Goal: Task Accomplishment & Management: Manage account settings

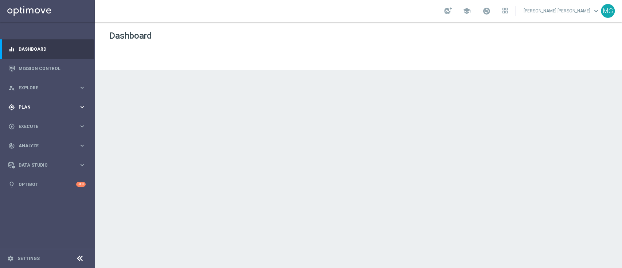
click at [34, 106] on span "Plan" at bounding box center [49, 107] width 60 height 4
click at [34, 121] on link "Target Groups" at bounding box center [47, 122] width 57 height 6
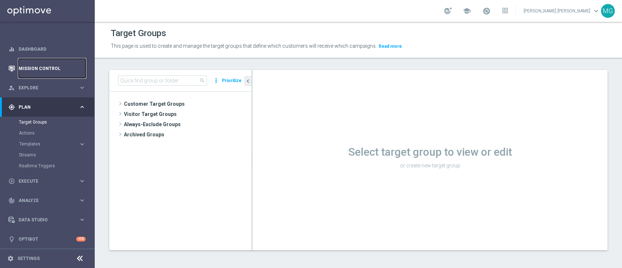
click at [38, 71] on link "Mission Control" at bounding box center [52, 68] width 67 height 19
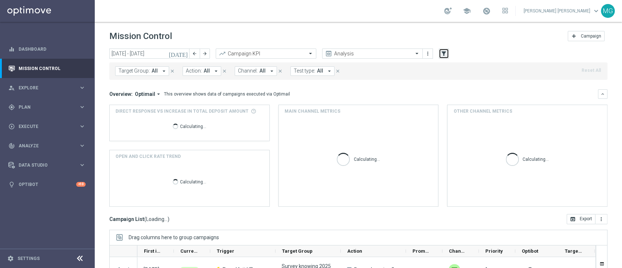
click at [443, 54] on icon "filter_alt" at bounding box center [444, 53] width 7 height 7
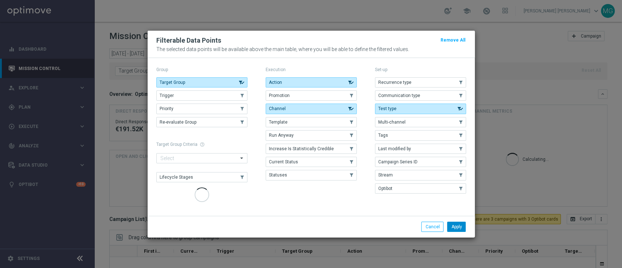
click at [332, 95] on button "Promotion" at bounding box center [311, 95] width 91 height 10
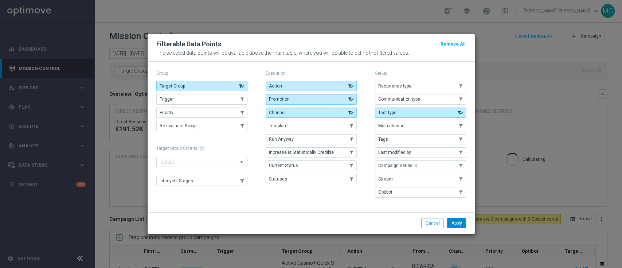
click at [457, 225] on button "Apply" at bounding box center [456, 223] width 19 height 10
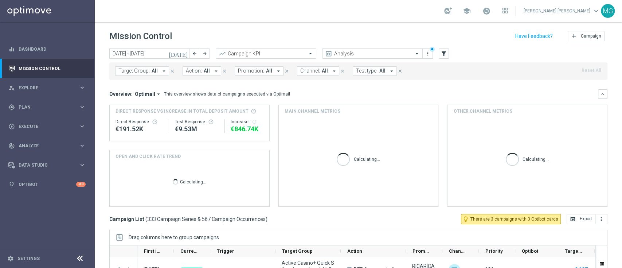
click at [246, 72] on span "Promotion:" at bounding box center [251, 71] width 26 height 6
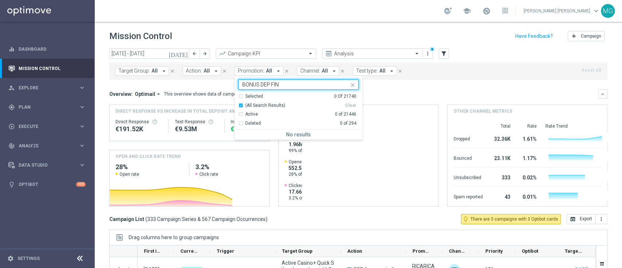
click at [259, 86] on input "BONUS DEP FIN" at bounding box center [295, 85] width 107 height 6
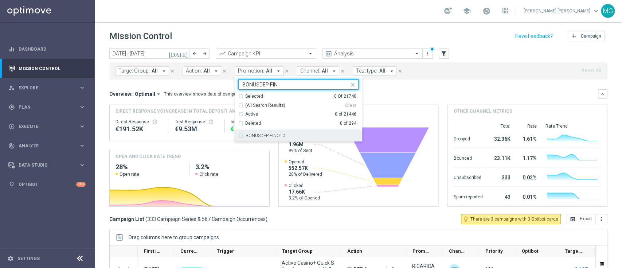
click at [269, 137] on div "BONUSDEP FINO10" at bounding box center [298, 136] width 120 height 12
type input "BONUSDEP FIN"
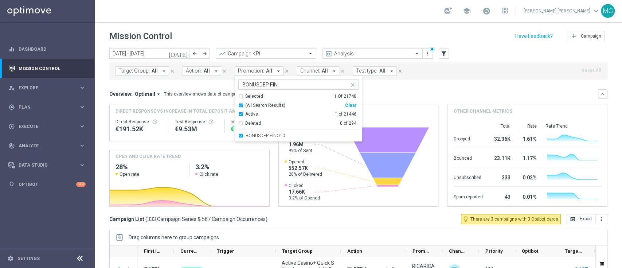
click at [432, 98] on div "Overview: Optimail arrow_drop_down This overview shows data of campaigns execut…" at bounding box center [358, 93] width 498 height 9
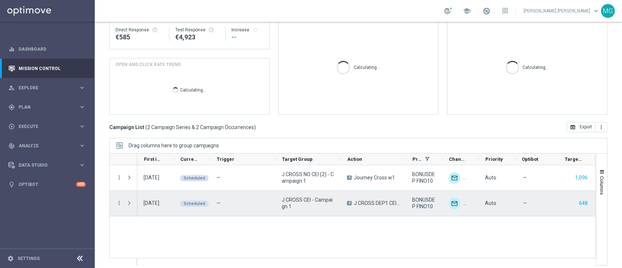
scroll to position [94, 0]
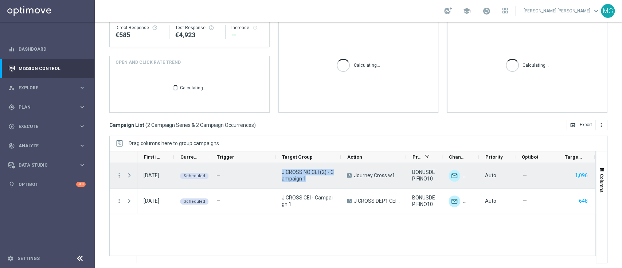
drag, startPoint x: 307, startPoint y: 180, endPoint x: 283, endPoint y: 175, distance: 24.5
click at [283, 174] on span "J CROSS NO CEI (2) - Campaign 1" at bounding box center [308, 175] width 53 height 13
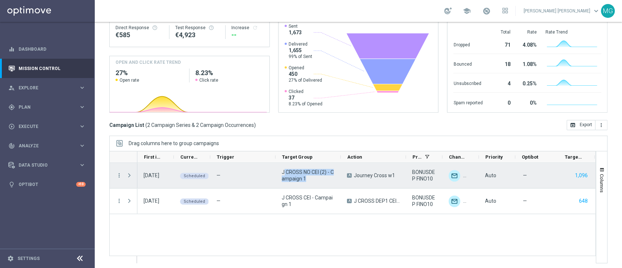
click at [313, 180] on span "J CROSS NO CEI (2) - Campaign 1" at bounding box center [308, 175] width 53 height 13
click at [309, 180] on span "J CROSS NO CEI (2) - Campaign 1" at bounding box center [308, 175] width 53 height 13
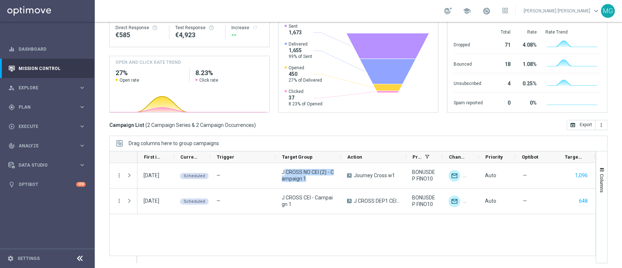
click at [322, 219] on div "27 Aug 2025, Wednesday Scheduled — J CROSS NO CEI (2) - Campaign 1 A Journey Cr…" at bounding box center [366, 213] width 458 height 100
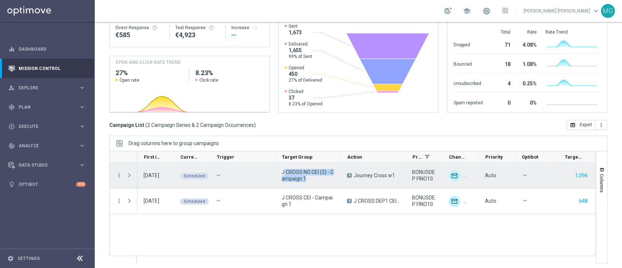
click at [312, 182] on span "J CROSS NO CEI (2) - Campaign 1" at bounding box center [308, 175] width 53 height 13
drag, startPoint x: 281, startPoint y: 173, endPoint x: 307, endPoint y: 179, distance: 26.3
click at [307, 179] on div "J CROSS NO CEI (2) - Campaign 1" at bounding box center [308, 175] width 65 height 25
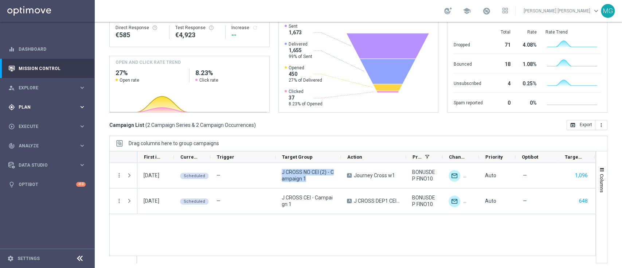
click at [68, 107] on span "Plan" at bounding box center [49, 107] width 60 height 4
click at [41, 200] on span "Analyze" at bounding box center [49, 200] width 60 height 4
click at [35, 160] on link "Customer 360" at bounding box center [47, 161] width 57 height 6
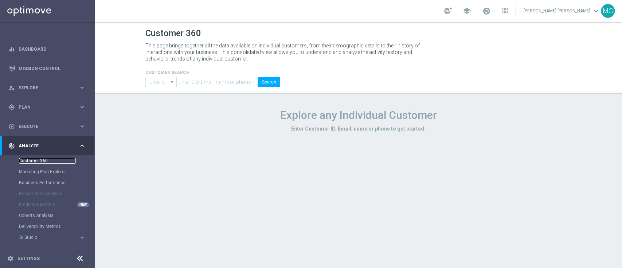
type input "Contains"
click at [202, 79] on input "text" at bounding box center [215, 82] width 78 height 10
paste input "6674558"
type input "6674558"
click at [275, 85] on button "Search" at bounding box center [269, 82] width 22 height 10
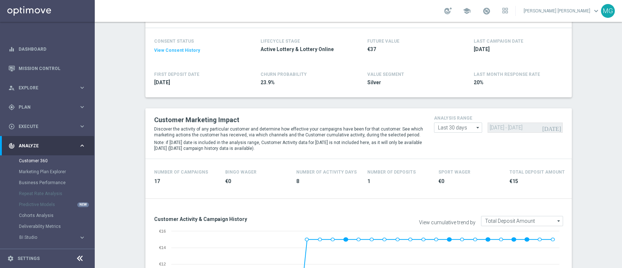
scroll to position [100, 0]
click at [464, 132] on input "Last 30 days" at bounding box center [458, 128] width 48 height 10
click at [459, 160] on div "Last 90 days" at bounding box center [458, 160] width 48 height 10
type input "Last 90 days"
type input "01 Jun 2025 - 29 Aug 2025"
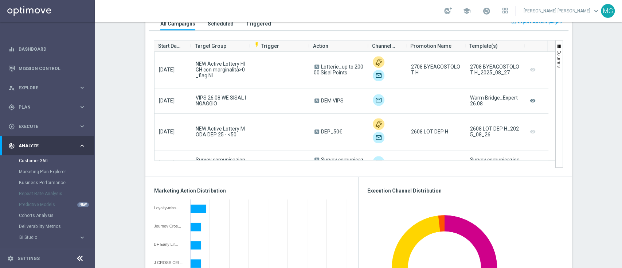
click at [591, 113] on section "REGISTRATION DATE: 2025-06-29 more_vert CONSENT STATUS View Consent History FIR…" at bounding box center [358, 183] width 527 height 1154
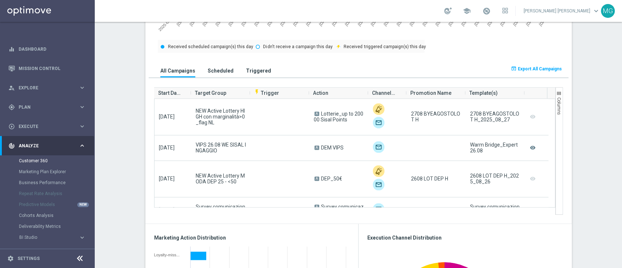
scroll to position [464, 0]
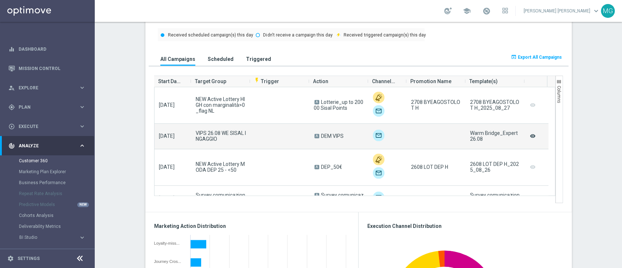
click at [529, 136] on icon "remove_red_eye" at bounding box center [532, 135] width 7 height 9
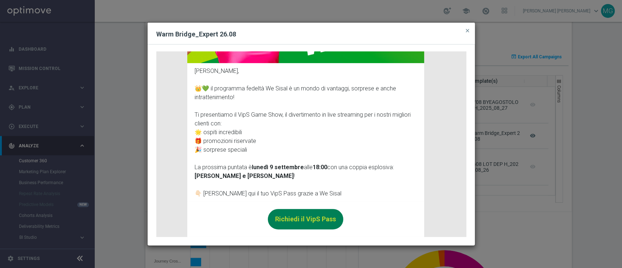
scroll to position [0, 0]
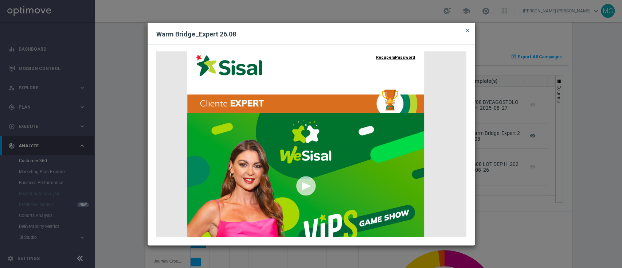
click at [469, 32] on span "close" at bounding box center [468, 31] width 6 height 6
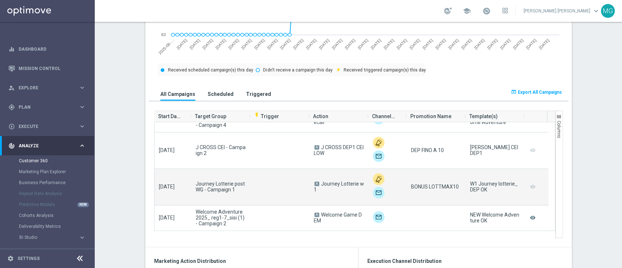
scroll to position [929, 0]
drag, startPoint x: 191, startPoint y: 184, endPoint x: 235, endPoint y: 198, distance: 45.9
click at [235, 198] on div "Journey Lotterie post WG - Campaign 1" at bounding box center [220, 188] width 59 height 36
copy span "Journey Lotterie post WG - Campaign 1"
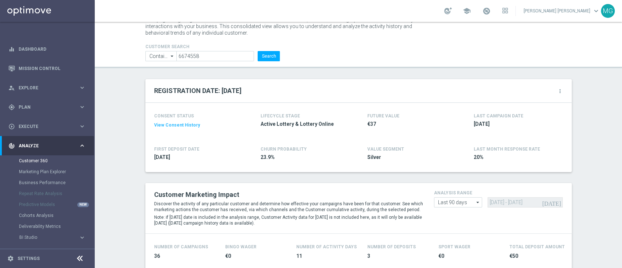
scroll to position [0, 0]
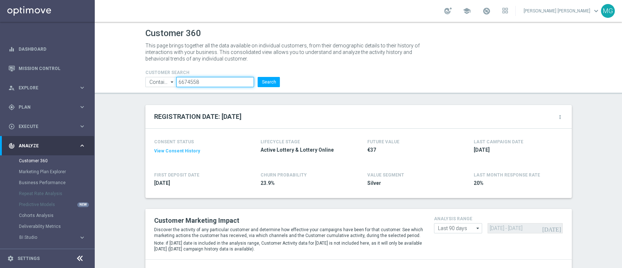
drag, startPoint x: 199, startPoint y: 83, endPoint x: 150, endPoint y: 85, distance: 48.9
click at [150, 85] on ul "Contains Contains arrow_drop_down Drag here to set row groups Drag here to set …" at bounding box center [213, 82] width 139 height 10
paste input "831"
type input "6674831"
click at [258, 77] on button "Search" at bounding box center [269, 82] width 22 height 10
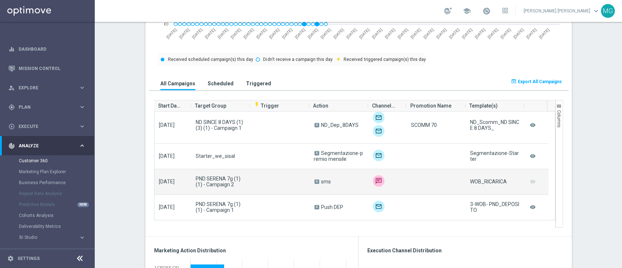
scroll to position [1240, 0]
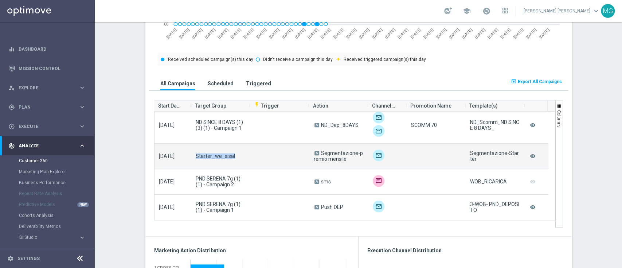
drag, startPoint x: 188, startPoint y: 159, endPoint x: 234, endPoint y: 159, distance: 45.6
click at [234, 159] on div "Starter_we_sisal" at bounding box center [220, 156] width 59 height 25
copy span "Starter_we_sisal"
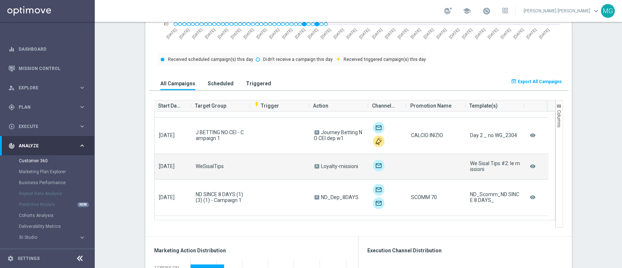
scroll to position [1140, 0]
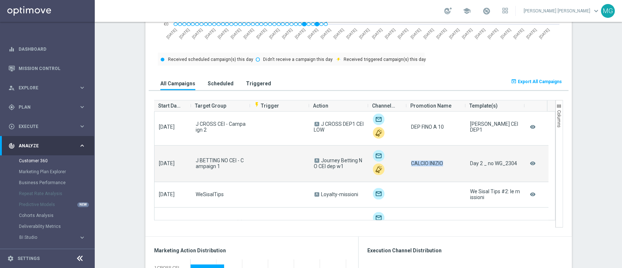
drag, startPoint x: 407, startPoint y: 166, endPoint x: 440, endPoint y: 168, distance: 33.2
click at [440, 168] on div "CALCIO INIZIO" at bounding box center [436, 163] width 59 height 36
copy span "CALCIO INIZIO"
drag, startPoint x: 317, startPoint y: 160, endPoint x: 341, endPoint y: 168, distance: 25.2
click at [341, 168] on span "A Journey Betting NO CEI dep w1" at bounding box center [339, 163] width 50 height 12
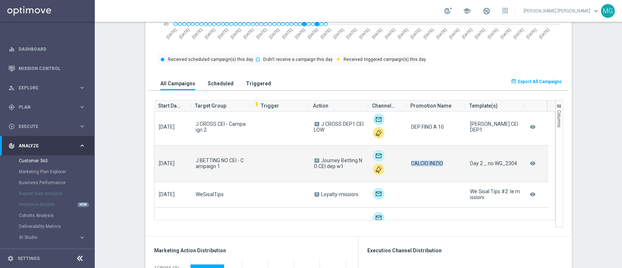
copy span "Journey Betting NO CEI dep w1"
drag, startPoint x: 216, startPoint y: 167, endPoint x: 190, endPoint y: 160, distance: 27.1
click at [191, 160] on div "J BETTING NO CEI - Campaign 1" at bounding box center [220, 163] width 59 height 36
copy span "J BETTING NO CEI - Campaign 1"
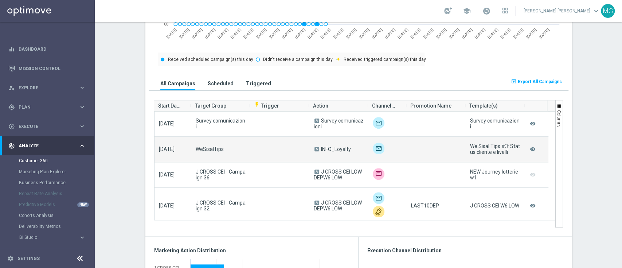
scroll to position [0, 0]
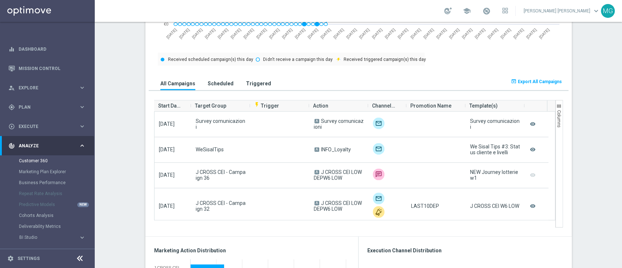
click at [124, 90] on section "REGISTRATION DATE: 2025-06-29 more_vert CONSENT STATUS View Consent History FIR…" at bounding box center [358, 243] width 527 height 1154
click at [607, 15] on div "MG" at bounding box center [608, 11] width 14 height 14
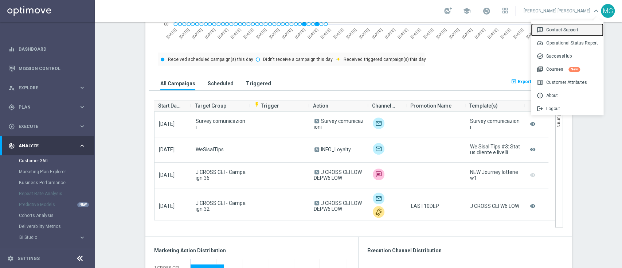
click at [573, 27] on div "3p Contact Support" at bounding box center [567, 29] width 73 height 13
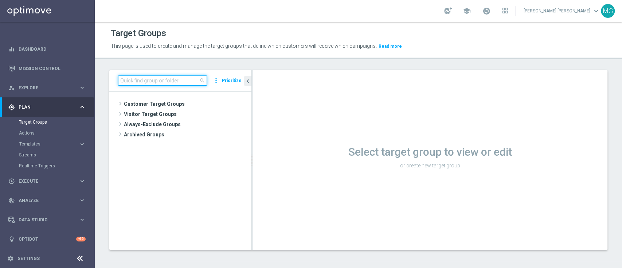
click at [152, 81] on input at bounding box center [162, 80] width 89 height 10
paste input "J CROSS NO CEI (2) - Campaign 1"
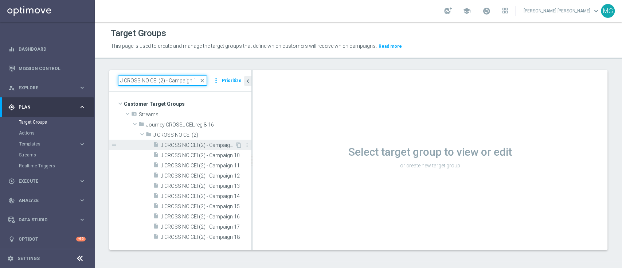
type input "J CROSS NO CEI (2) - Campaign 1"
click at [219, 146] on span "J CROSS NO CEI (2) - Campaign 1" at bounding box center [198, 145] width 74 height 6
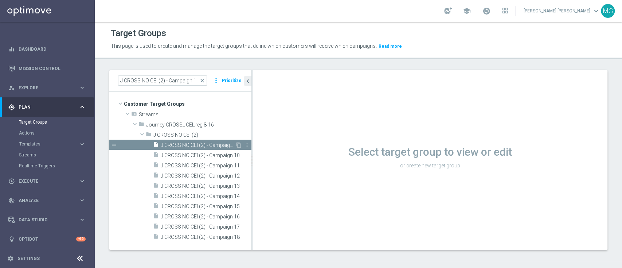
click at [219, 146] on span "J CROSS NO CEI (2) - Campaign 1" at bounding box center [198, 145] width 74 height 6
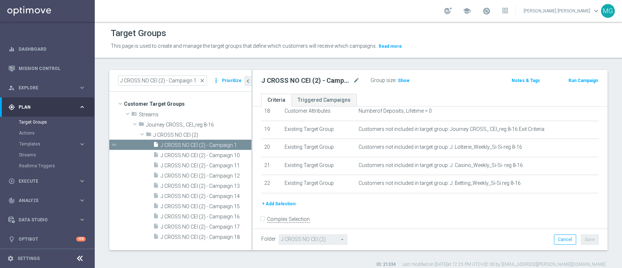
scroll to position [346, 0]
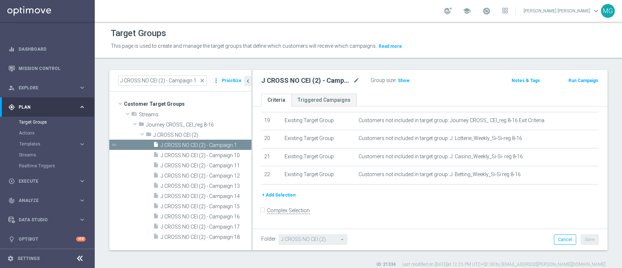
click at [231, 63] on div "Target Groups This page is used to create and manage the target groups that def…" at bounding box center [358, 145] width 527 height 246
click at [143, 83] on input "J CROSS NO CEI (2) - Campaign 1" at bounding box center [162, 80] width 89 height 10
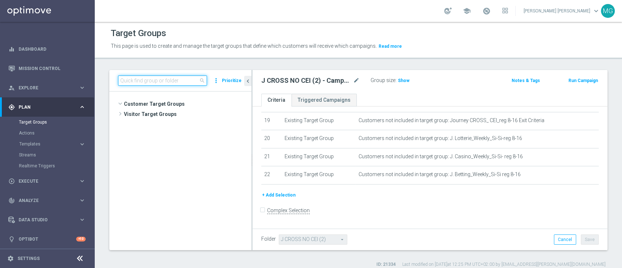
scroll to position [1077, 0]
click at [143, 83] on input at bounding box center [162, 80] width 89 height 10
paste input "Journey Lotterie post WG - Campaign 1"
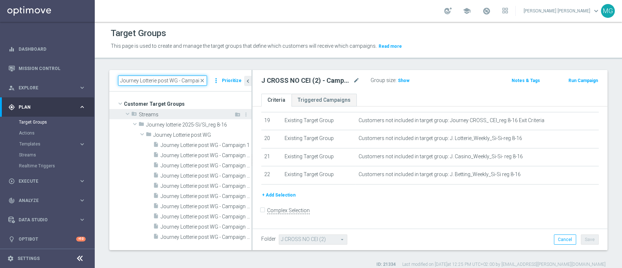
scroll to position [0, 0]
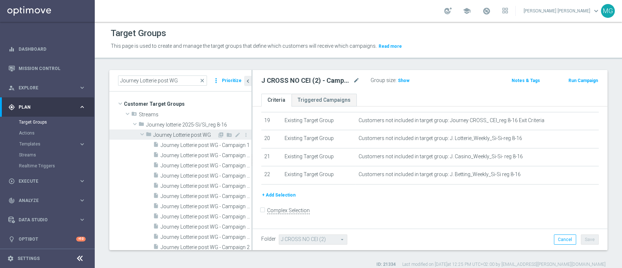
click at [179, 135] on span "Journey Lotterie post WG" at bounding box center [185, 135] width 64 height 6
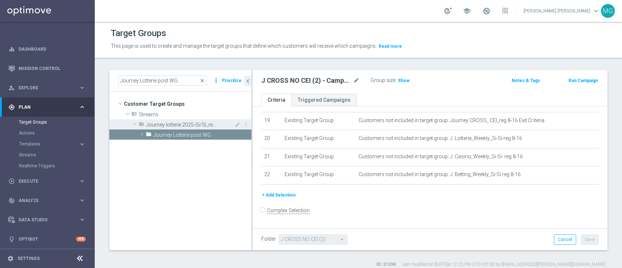
click at [136, 122] on span at bounding box center [135, 123] width 9 height 7
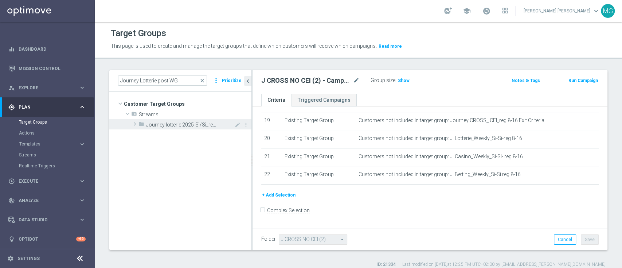
click at [136, 122] on span at bounding box center [134, 124] width 7 height 9
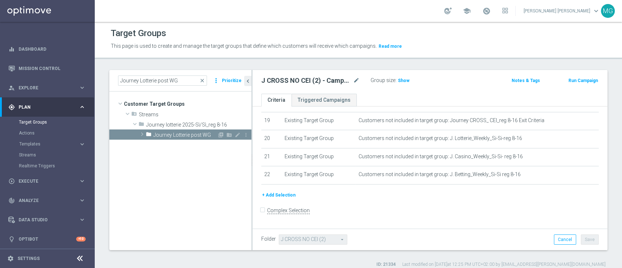
click at [140, 134] on span at bounding box center [142, 134] width 7 height 9
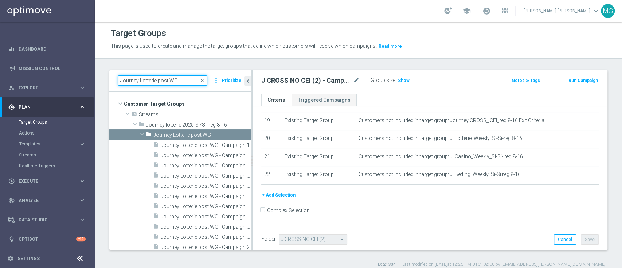
click at [184, 78] on input "Journey Lotterie post WG" at bounding box center [162, 80] width 89 height 10
type input "Journey Lotterie pos"
click at [141, 136] on span at bounding box center [142, 134] width 9 height 7
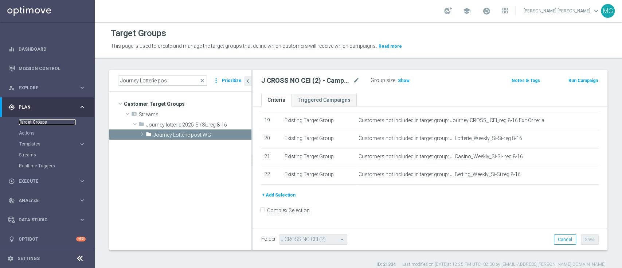
click at [22, 119] on link "Target Groups" at bounding box center [47, 122] width 57 height 6
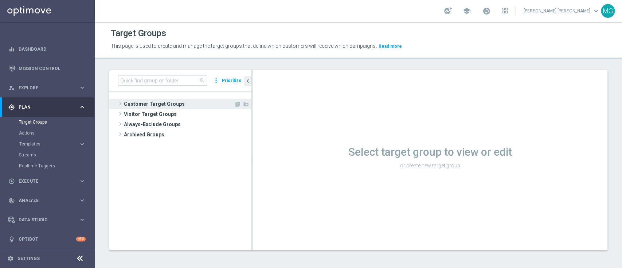
click at [144, 104] on span "Customer Target Groups" at bounding box center [179, 104] width 110 height 10
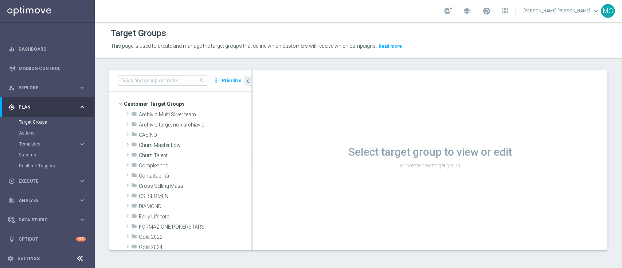
scroll to position [23, 0]
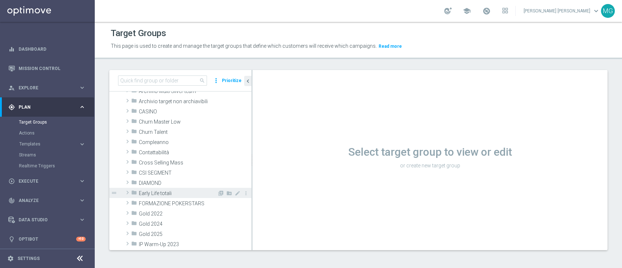
click at [127, 192] on span at bounding box center [127, 192] width 7 height 9
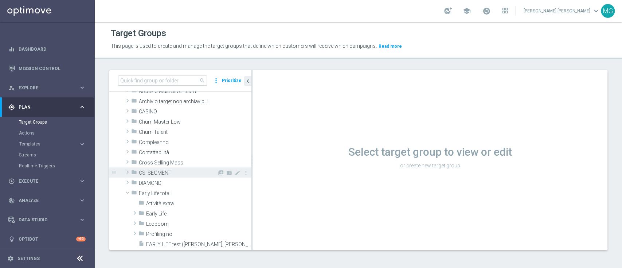
scroll to position [85, 0]
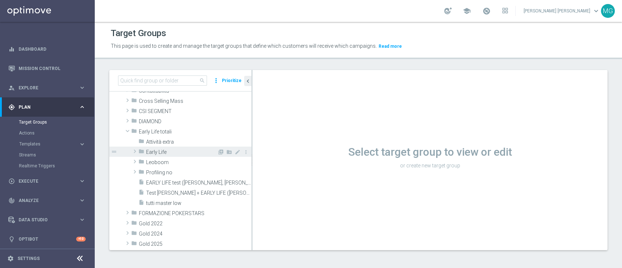
click at [135, 151] on span at bounding box center [134, 151] width 7 height 9
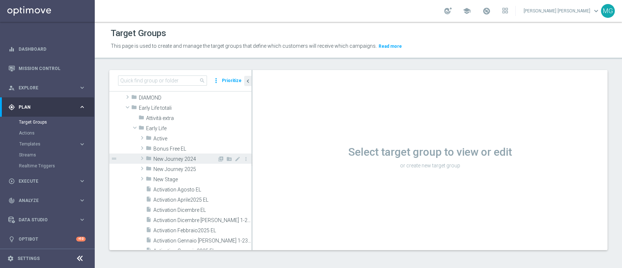
scroll to position [109, 0]
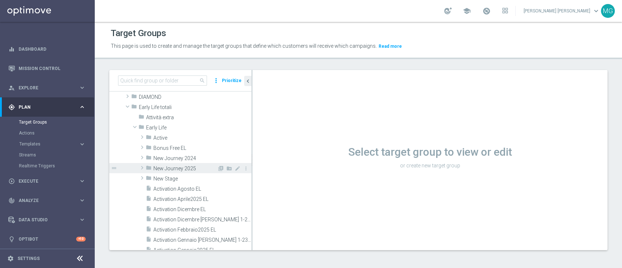
click at [142, 168] on span at bounding box center [142, 167] width 7 height 9
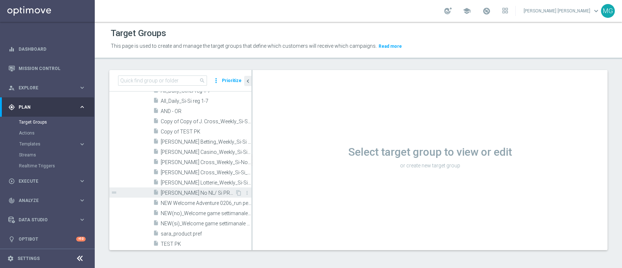
scroll to position [194, 0]
click at [204, 184] on span "J. Lotterie_Weekly_Si-Si-reg 8-16" at bounding box center [198, 183] width 74 height 6
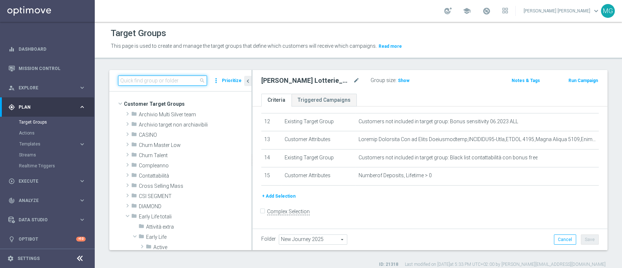
click at [159, 82] on input at bounding box center [162, 80] width 89 height 10
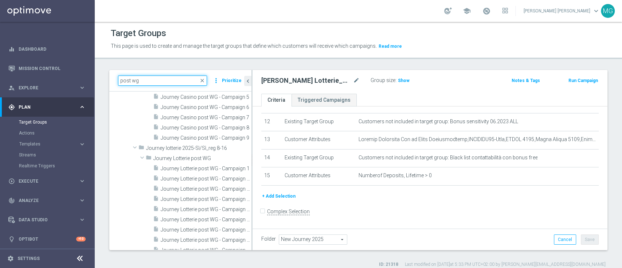
scroll to position [211, 0]
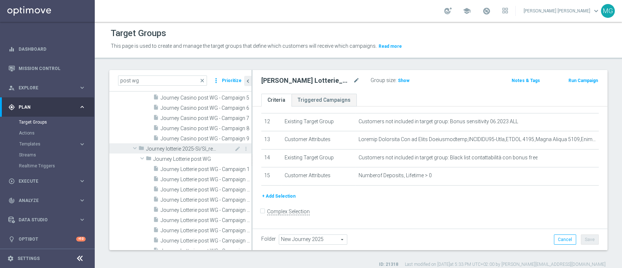
click at [204, 148] on span "Journey lotterie 2025-Sì/Sì_reg 8-16" at bounding box center [182, 149] width 72 height 6
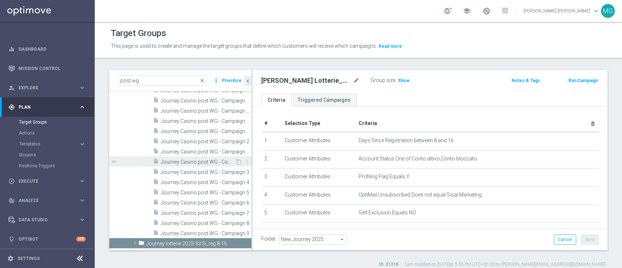
scroll to position [0, 0]
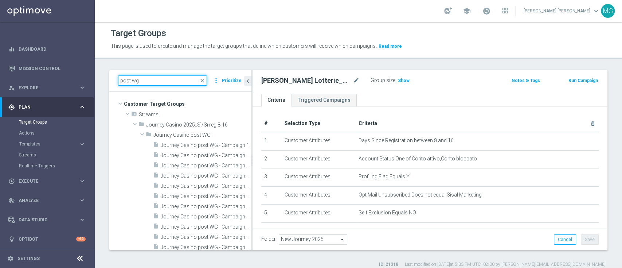
drag, startPoint x: 144, startPoint y: 83, endPoint x: 111, endPoint y: 82, distance: 32.8
click at [111, 82] on div "post wg close more_vert Prioritize" at bounding box center [180, 81] width 142 height 22
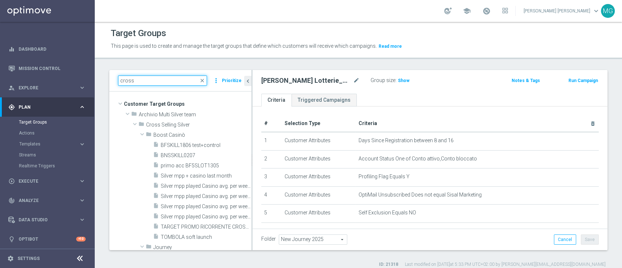
drag, startPoint x: 137, startPoint y: 82, endPoint x: 106, endPoint y: 81, distance: 30.3
click at [106, 81] on div "cross close more_vert Prioritize Customer Target Groups library_add create_new_…" at bounding box center [358, 169] width 527 height 198
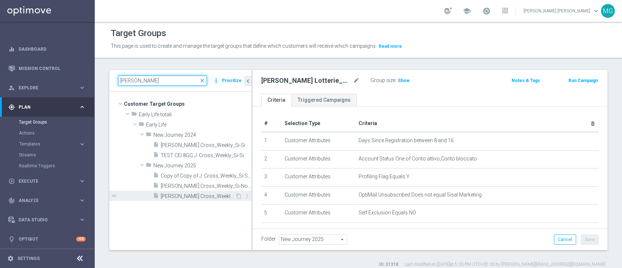
type input "j. cross"
click at [198, 198] on span "J. Cross_Weekly_Si-Si_reg 8-16" at bounding box center [198, 196] width 74 height 6
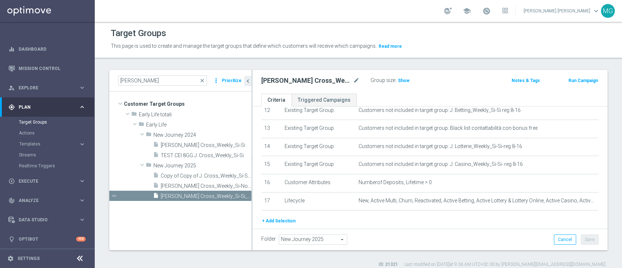
scroll to position [230, 0]
click at [31, 122] on link "Target Groups" at bounding box center [47, 122] width 57 height 6
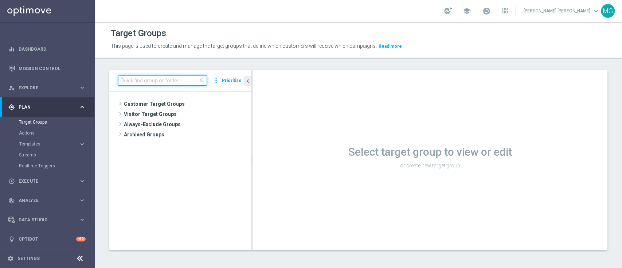
click at [132, 82] on input at bounding box center [162, 80] width 89 height 10
paste input "Starter_we_sisal"
type input "Starter_we_sisal"
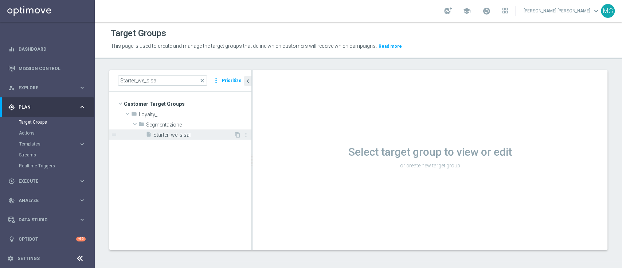
click at [175, 135] on span "Starter_we_sisal" at bounding box center [193, 135] width 81 height 6
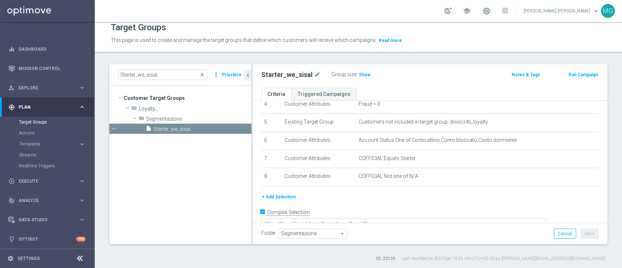
scroll to position [91, 0]
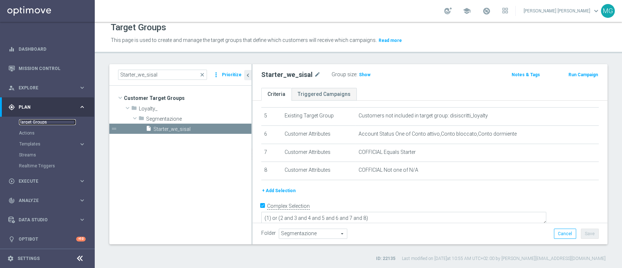
click at [41, 123] on link "Target Groups" at bounding box center [47, 122] width 57 height 6
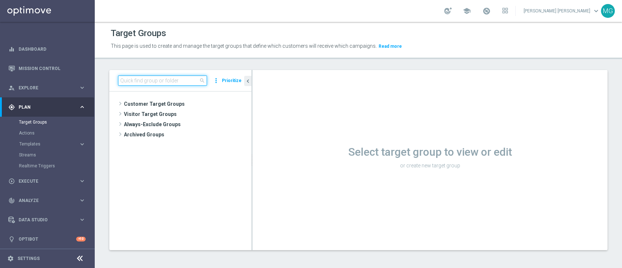
click at [164, 81] on input at bounding box center [162, 80] width 89 height 10
paste input "Journey Betting NO CEI dep w1"
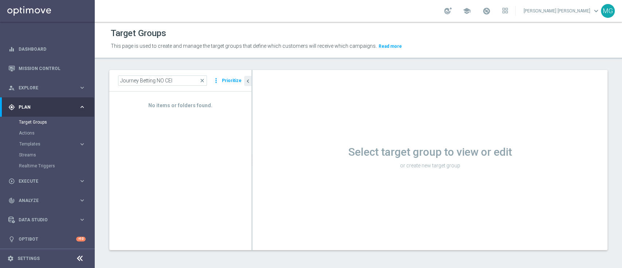
click at [187, 65] on div "Target Groups This page is used to create and manage the target groups that def…" at bounding box center [358, 145] width 527 height 246
click at [37, 122] on link "Target Groups" at bounding box center [47, 122] width 57 height 6
drag, startPoint x: 151, startPoint y: 83, endPoint x: 108, endPoint y: 85, distance: 42.7
click at [108, 85] on div "Journey Betting NO CEI close more_vert Prioritize No items or folders found. ch…" at bounding box center [358, 165] width 527 height 191
paste input "BETTING NO CEI - Campaign 1"
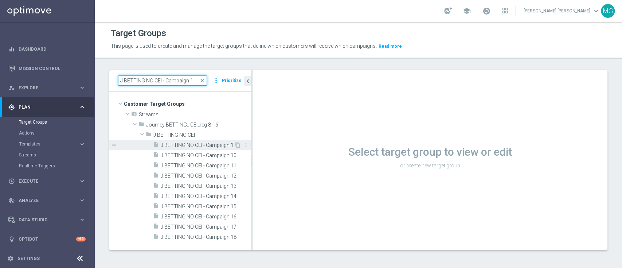
type input "J BETTING NO CEI - Campaign 1"
click at [195, 144] on span "J BETTING NO CEI - Campaign 1" at bounding box center [197, 145] width 73 height 6
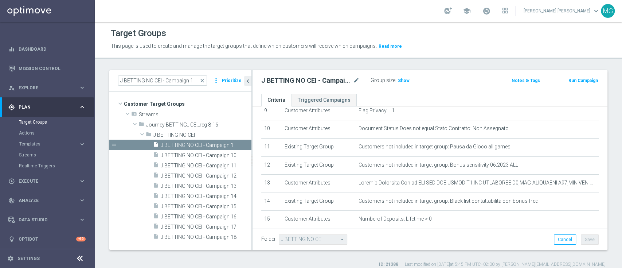
scroll to position [194, 0]
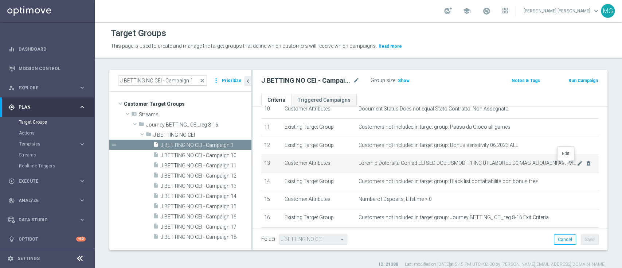
click at [577, 166] on icon "mode_edit" at bounding box center [580, 163] width 6 height 6
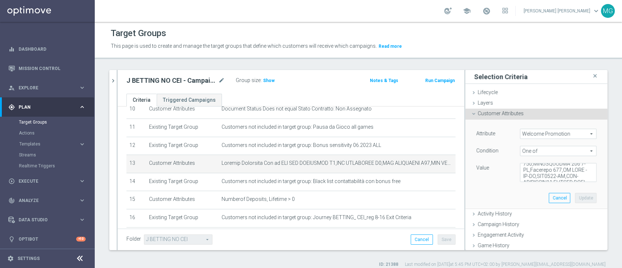
scroll to position [252, 0]
click at [272, 79] on span "Show" at bounding box center [269, 80] width 12 height 5
click at [270, 79] on span "1,028" at bounding box center [270, 81] width 13 height 7
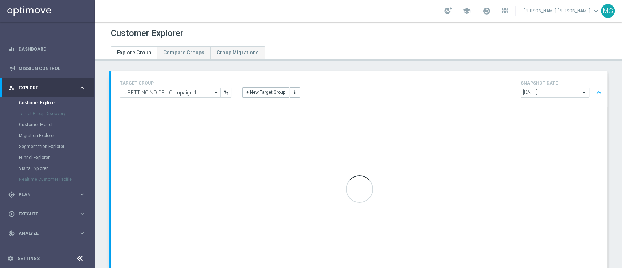
scroll to position [12, 0]
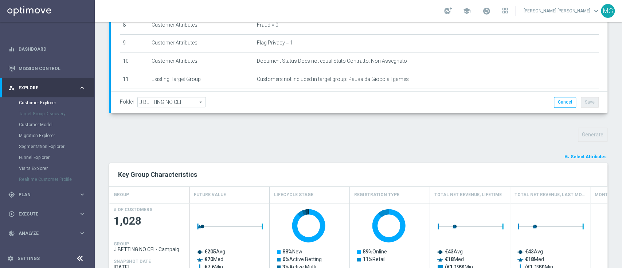
scroll to position [172, 0]
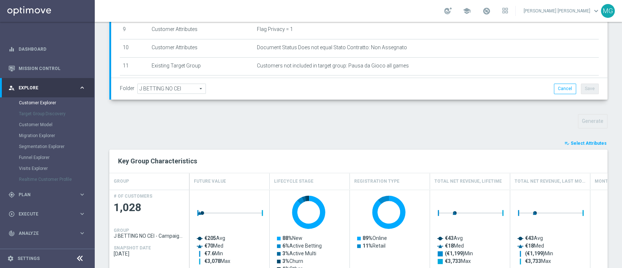
click at [581, 142] on span "Select Attributes" at bounding box center [589, 143] width 36 height 5
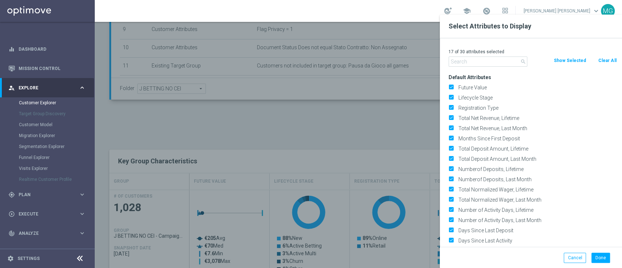
click at [604, 59] on button "Clear All" at bounding box center [607, 61] width 19 height 8
checkbox input "false"
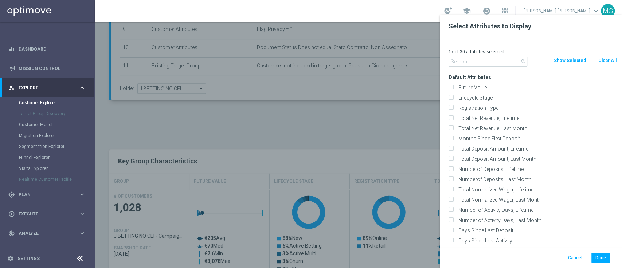
checkbox input "false"
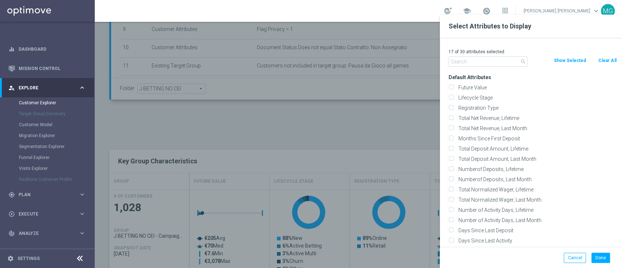
checkbox input "false"
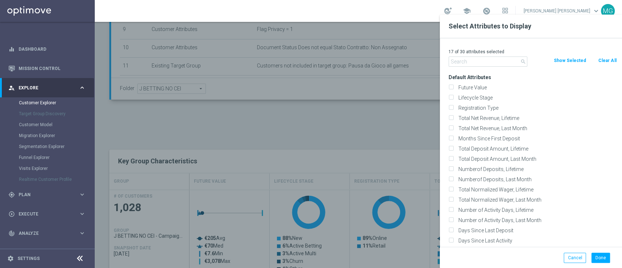
checkbox input "false"
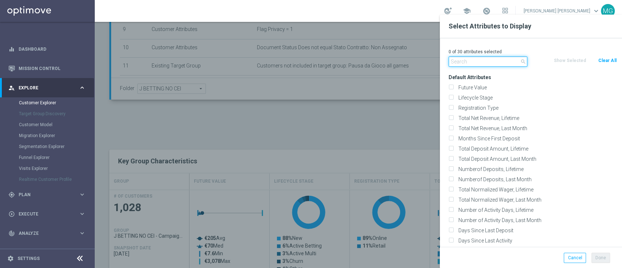
click at [498, 64] on input "text" at bounding box center [488, 62] width 79 height 10
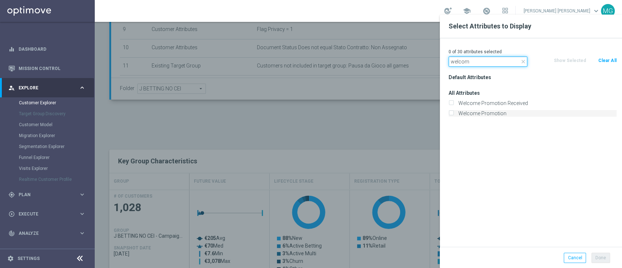
type input "welcom"
click at [485, 115] on label "Welcome Promotion" at bounding box center [536, 113] width 161 height 7
click at [453, 115] on input "Welcome Promotion" at bounding box center [451, 114] width 5 height 5
checkbox input "true"
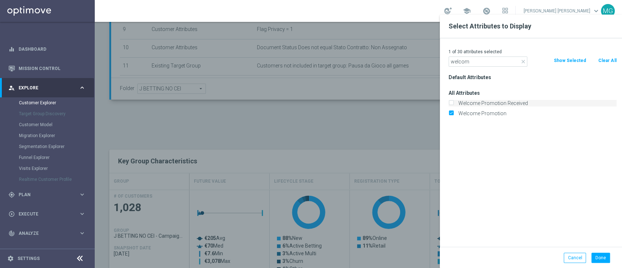
click at [491, 102] on label "Welcome Promotion Received" at bounding box center [536, 103] width 161 height 7
click at [453, 102] on input "Welcome Promotion Received" at bounding box center [451, 104] width 5 height 5
checkbox input "true"
click at [596, 258] on button "Done" at bounding box center [601, 258] width 19 height 10
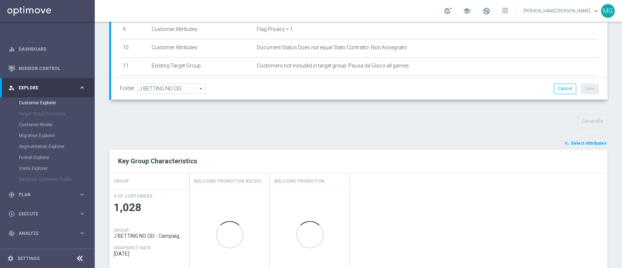
type input "Search"
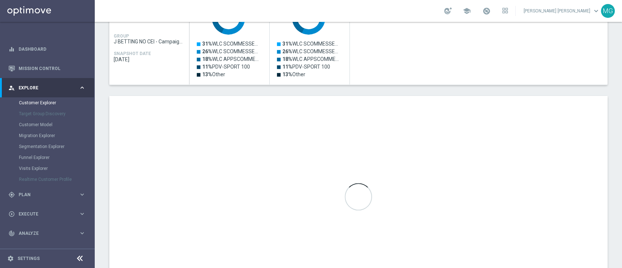
scroll to position [413, 0]
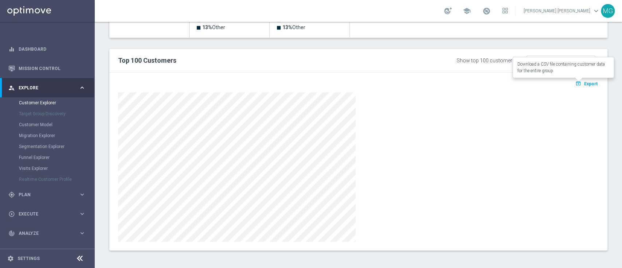
click at [587, 82] on span "Export" at bounding box center [590, 83] width 13 height 5
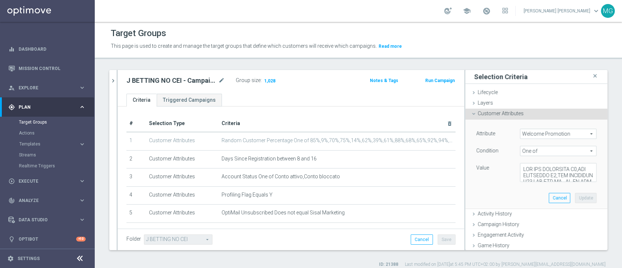
scroll to position [252, 0]
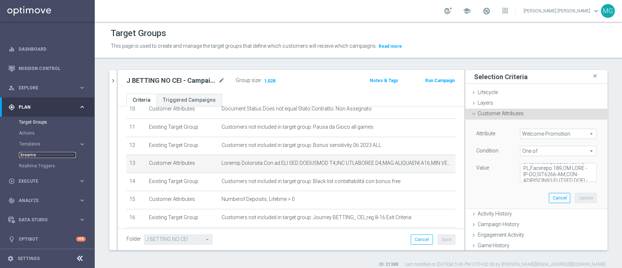
click at [27, 156] on link "Streams" at bounding box center [47, 155] width 57 height 6
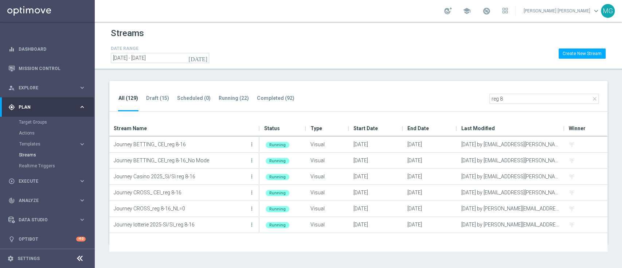
type input "reg 8"
